Goal: Complete application form

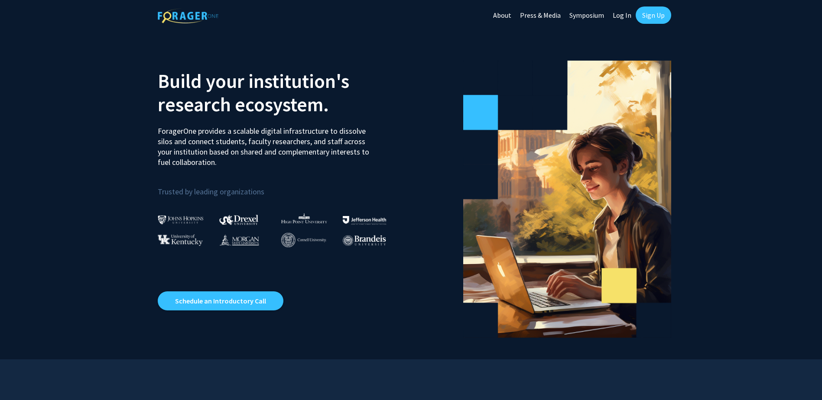
click at [622, 17] on link "Log In" at bounding box center [621, 15] width 27 height 30
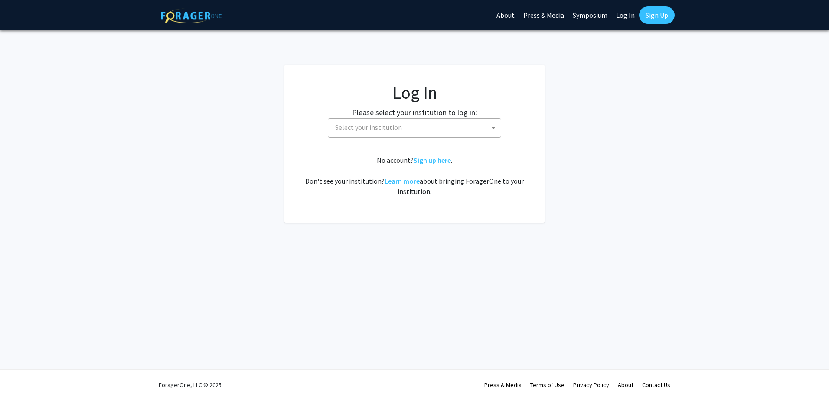
click at [357, 126] on span "Select your institution" at bounding box center [368, 127] width 67 height 9
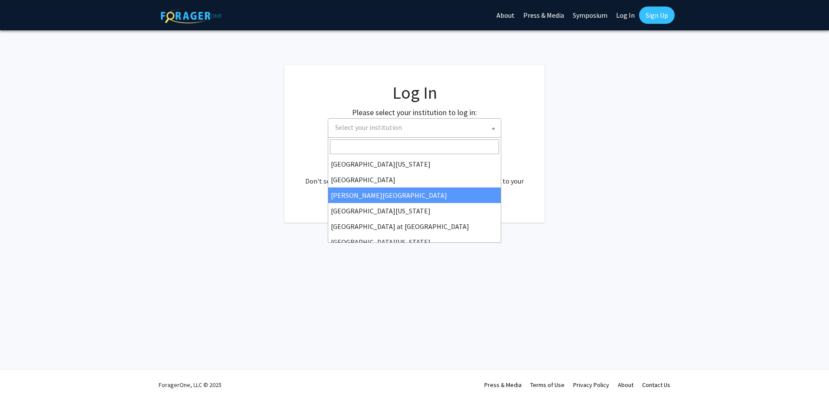
scroll to position [303, 0]
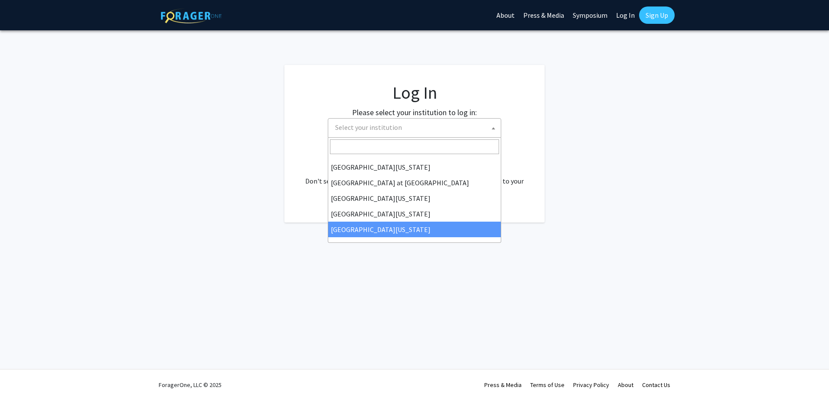
select select "33"
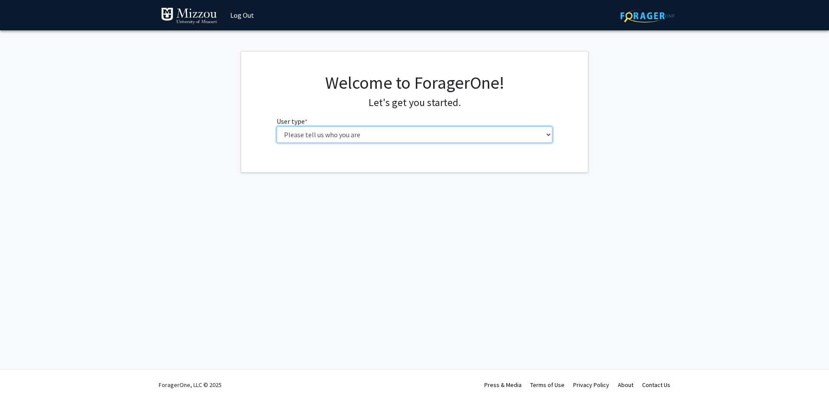
click at [380, 138] on select "Please tell us who you are Undergraduate Student Master's Student Doctoral Cand…" at bounding box center [415, 135] width 276 height 16
select select "5: faculty"
click at [277, 127] on select "Please tell us who you are Undergraduate Student Master's Student Doctoral Cand…" at bounding box center [415, 135] width 276 height 16
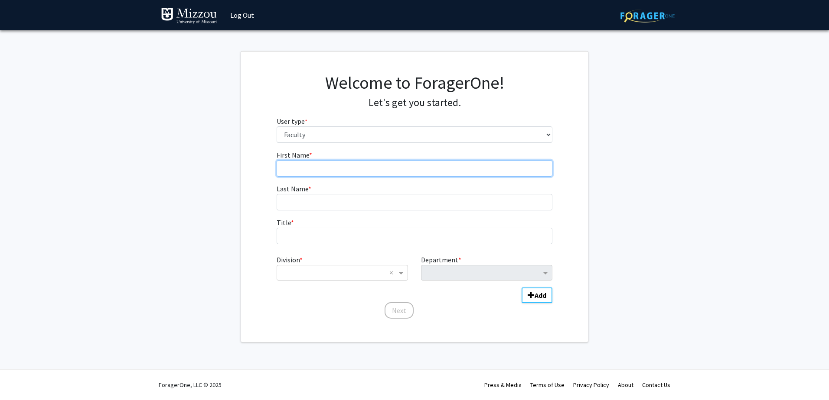
click at [325, 171] on input "First Name * required" at bounding box center [415, 168] width 276 height 16
type input "Kyle"
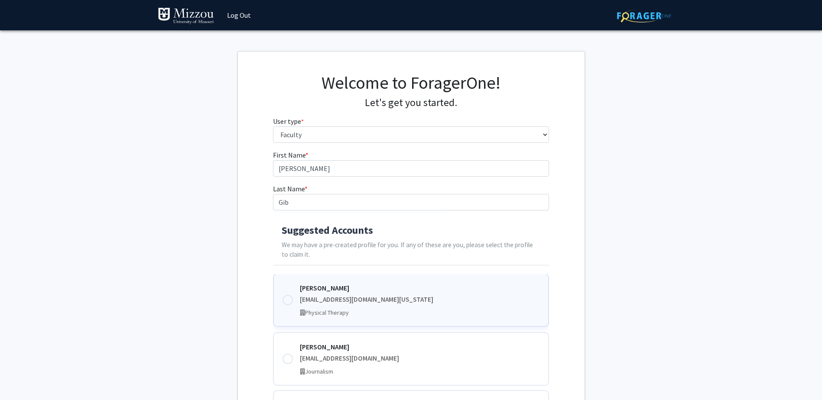
click at [346, 296] on div "gibsonk@health.missouri.edu" at bounding box center [420, 300] width 240 height 10
type input "Gibson"
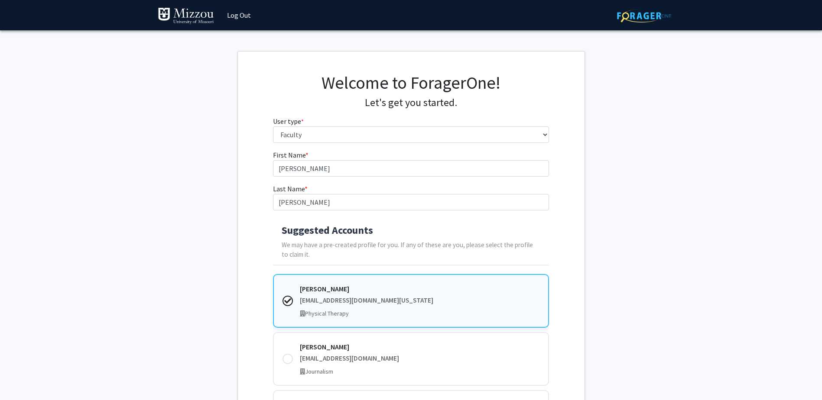
click at [573, 315] on div "First Name * required Kyle Last Name * required Gibson Suggested Accounts We ma…" at bounding box center [411, 341] width 347 height 383
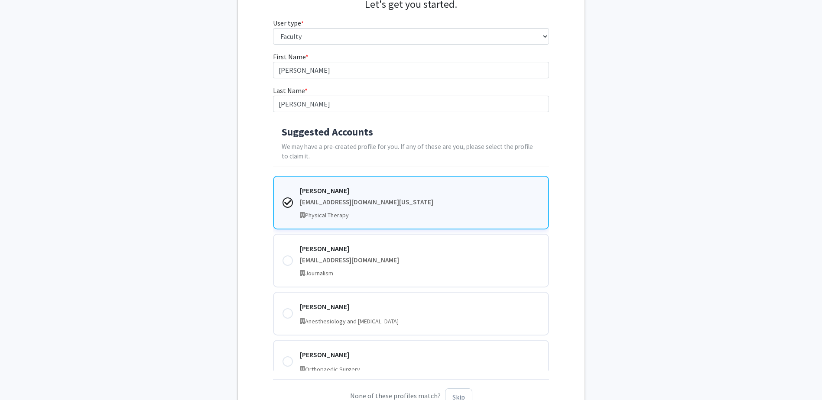
scroll to position [173, 0]
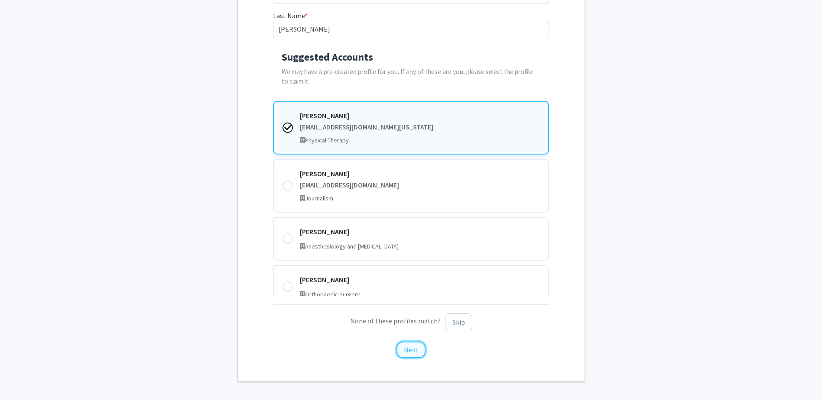
click at [409, 349] on button "Next" at bounding box center [411, 350] width 29 height 16
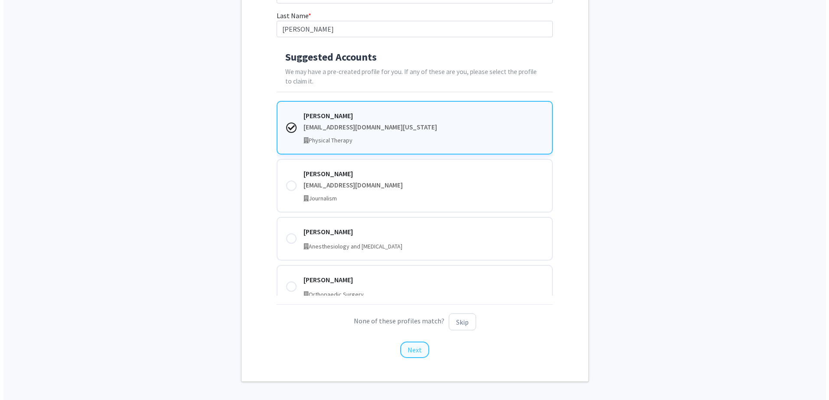
scroll to position [0, 0]
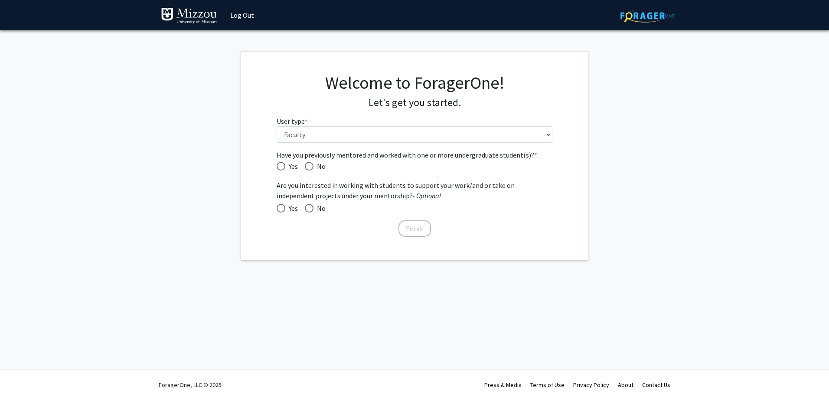
click at [309, 166] on span "Have you previously mentored and worked with one or more undergraduate student(…" at bounding box center [309, 166] width 9 height 9
click at [309, 166] on input "No" at bounding box center [309, 166] width 9 height 9
radio input "true"
click at [415, 230] on button "Finish" at bounding box center [414, 229] width 33 height 16
